Goal: Check status: Check status

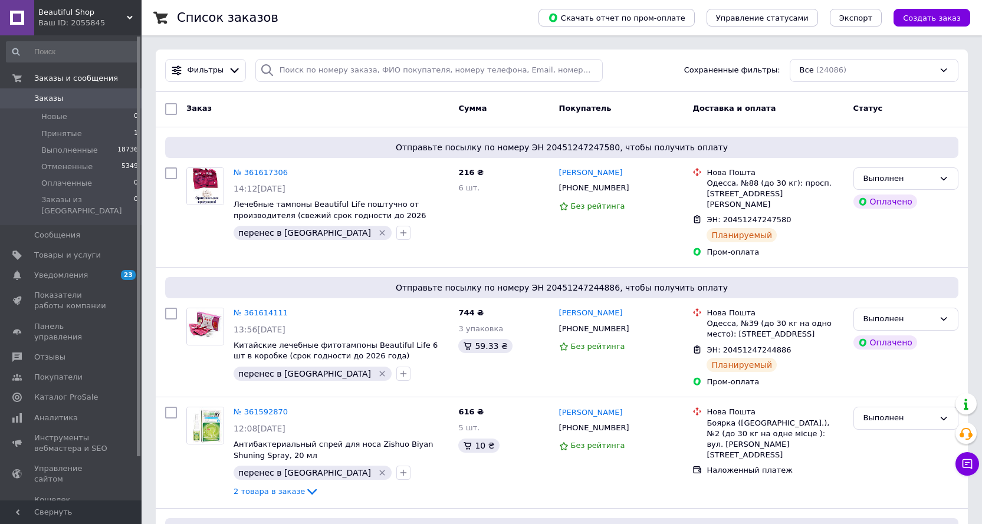
click at [40, 99] on span "Заказы" at bounding box center [48, 98] width 29 height 11
click at [55, 120] on span "Новые" at bounding box center [54, 116] width 26 height 11
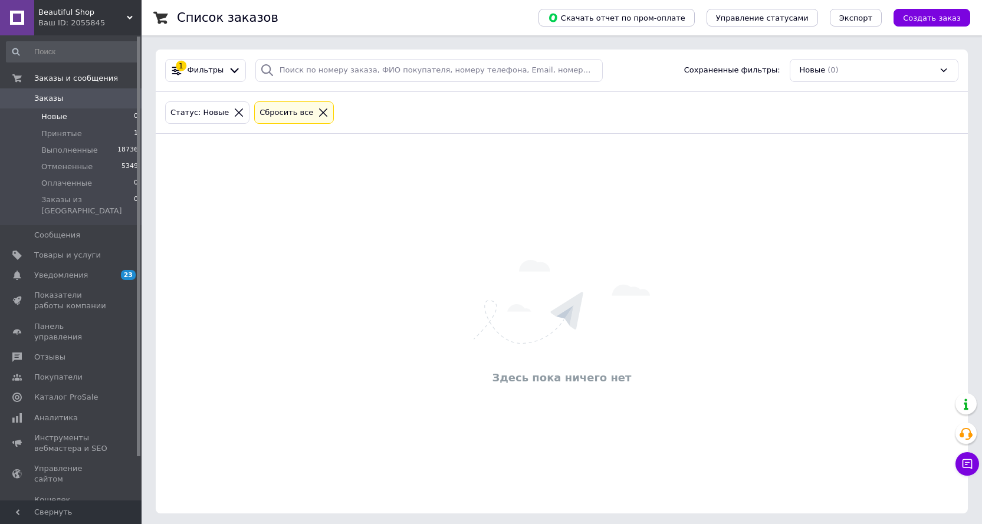
click at [52, 94] on span "Заказы" at bounding box center [48, 98] width 29 height 11
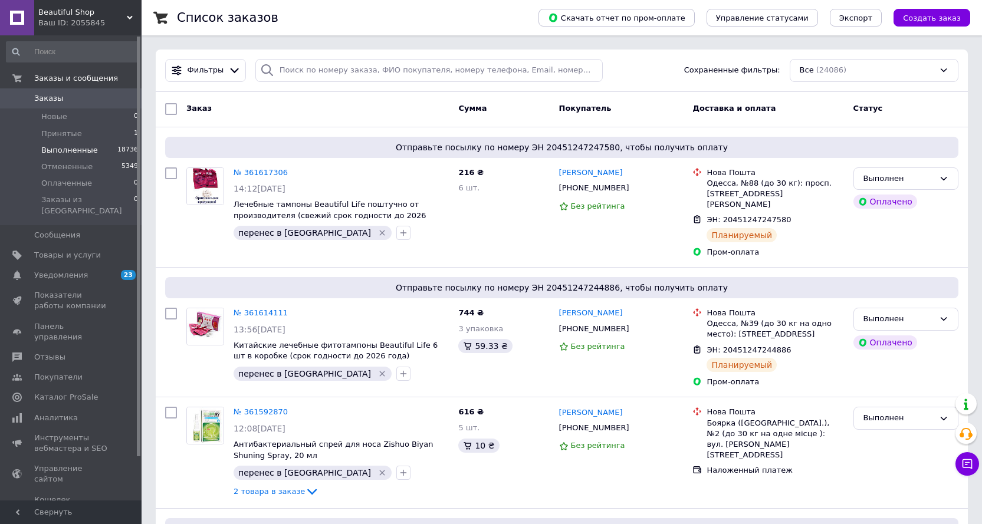
click at [64, 149] on span "Выполненные" at bounding box center [69, 150] width 57 height 11
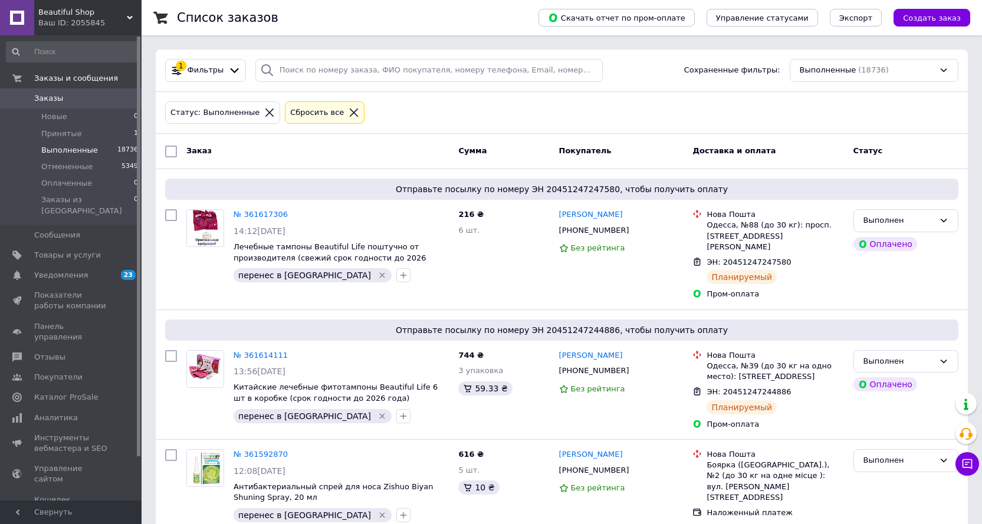
click at [56, 97] on span "Заказы" at bounding box center [48, 98] width 29 height 11
